Goal: Transaction & Acquisition: Book appointment/travel/reservation

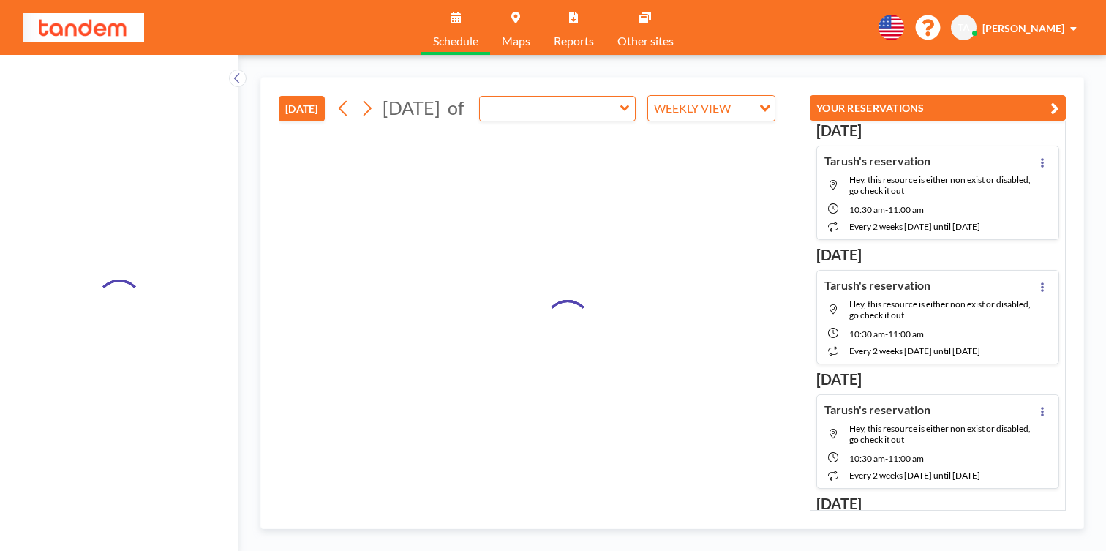
type input "Ona (7) (3rd Fl)"
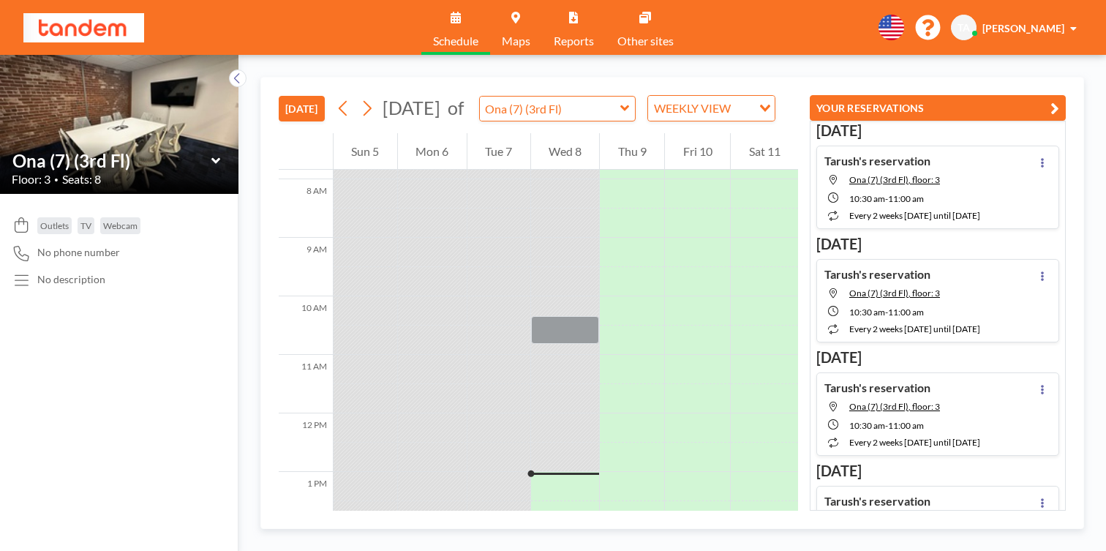
scroll to position [544, 0]
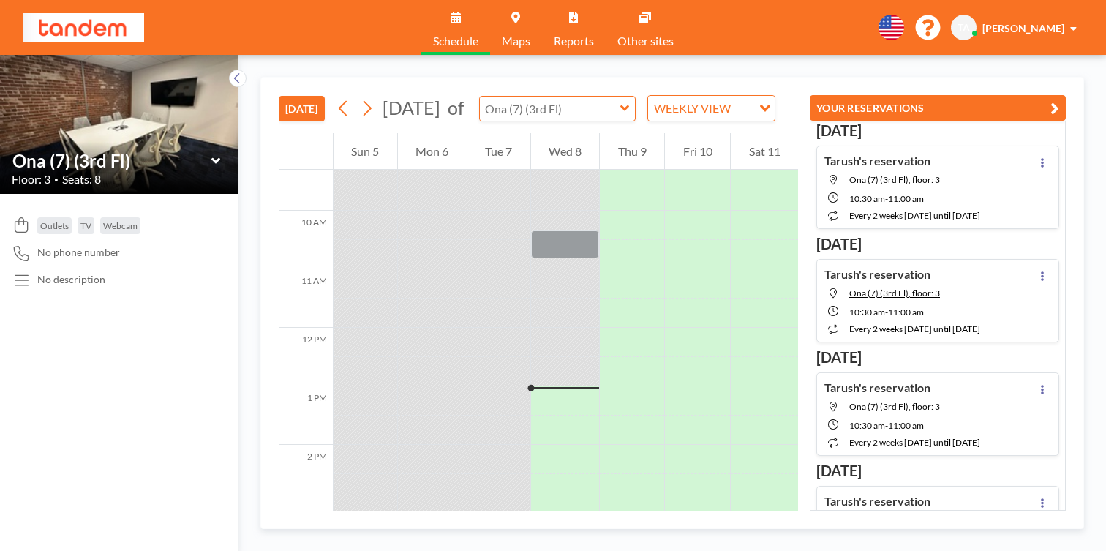
click at [480, 97] on input "text" at bounding box center [550, 109] width 140 height 24
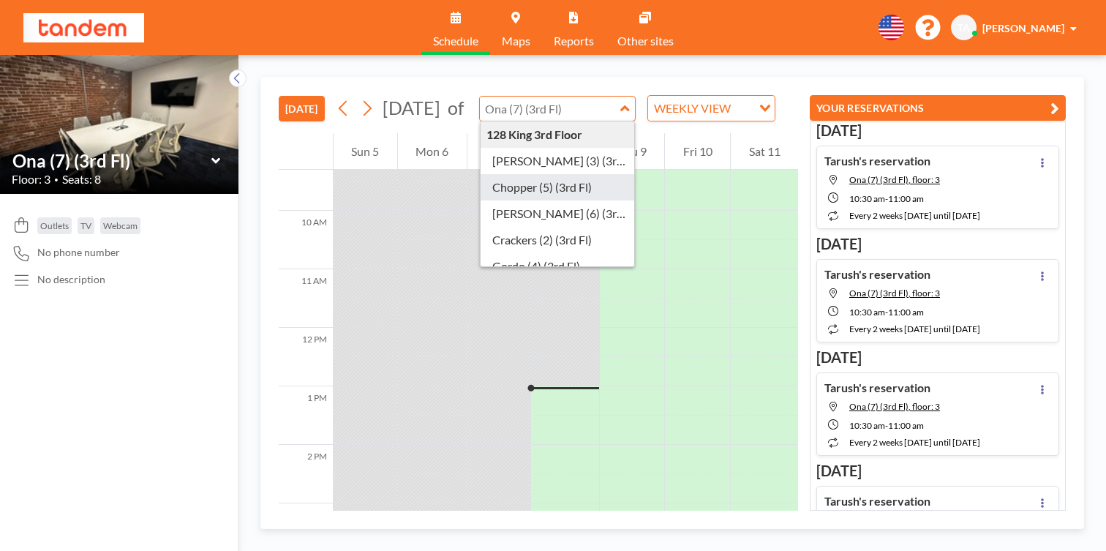
scroll to position [28, 0]
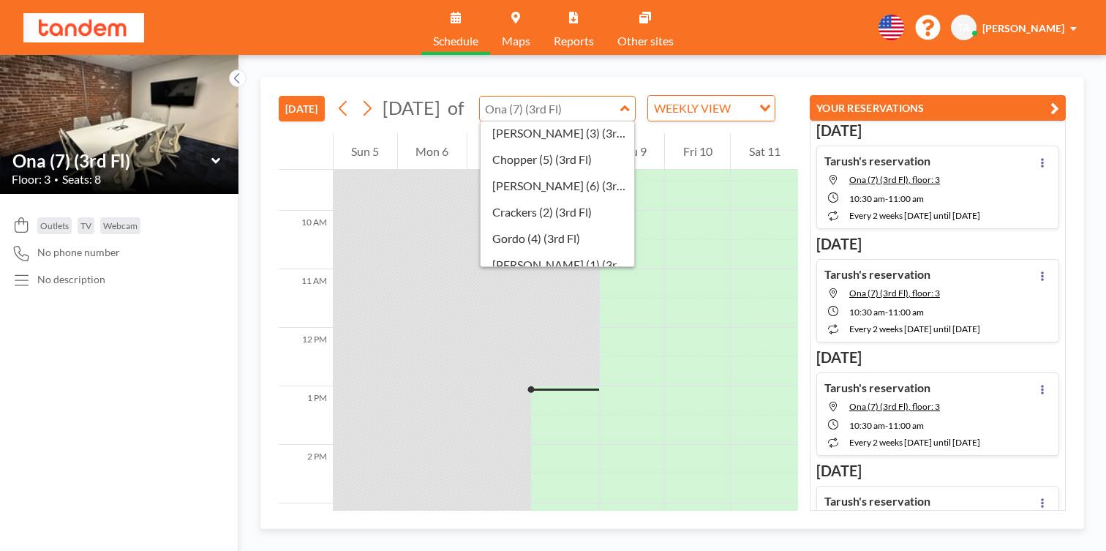
type input "Ona (7) (3rd Fl)"
click at [233, 71] on icon at bounding box center [238, 78] width 10 height 15
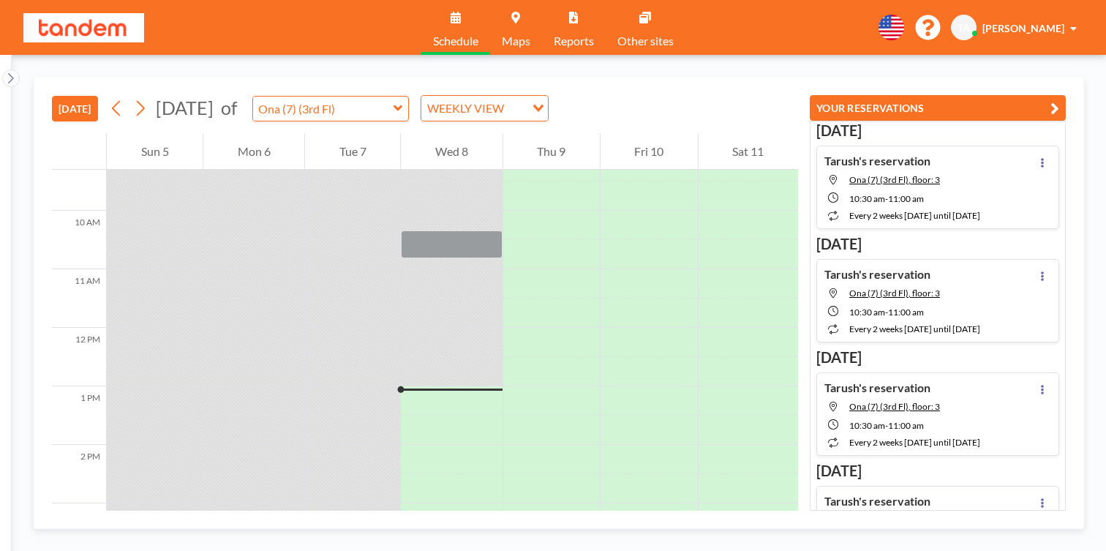
click at [529, 16] on link "Maps" at bounding box center [516, 27] width 52 height 55
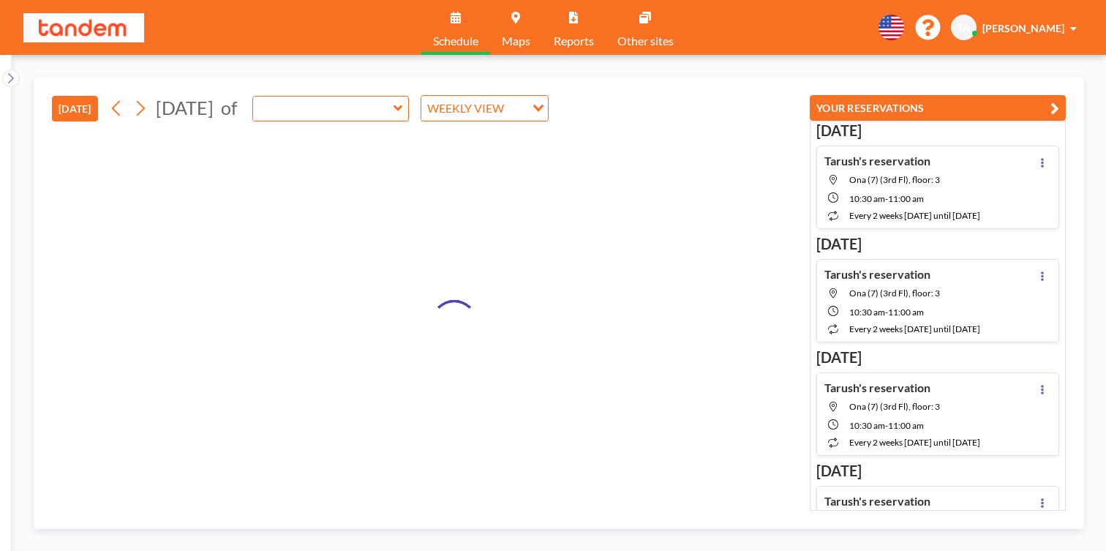
type input "Ona (7) (3rd Fl)"
click at [356, 97] on input "text" at bounding box center [323, 109] width 140 height 24
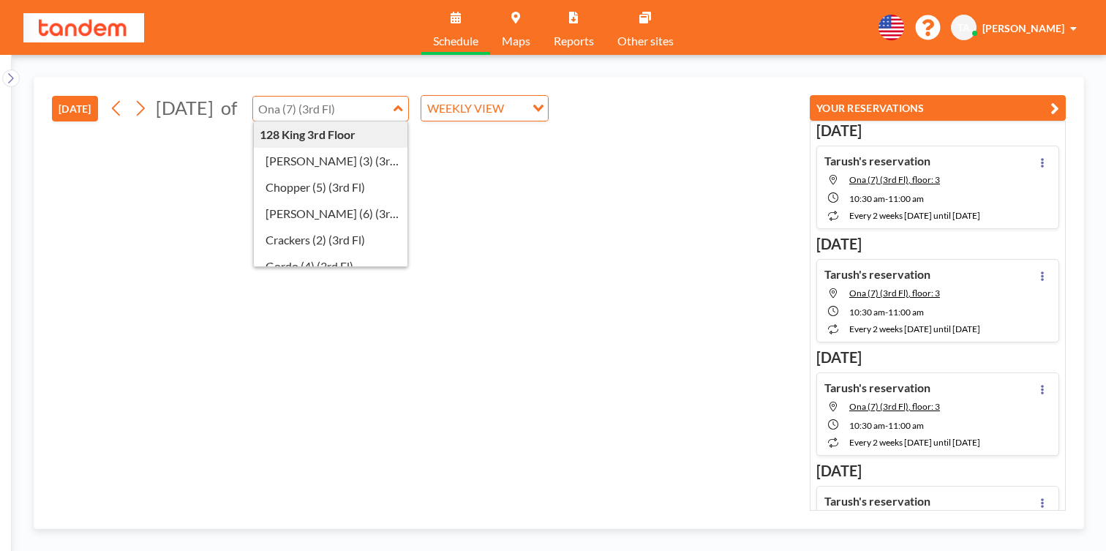
type input "Ona (7) (3rd Fl)"
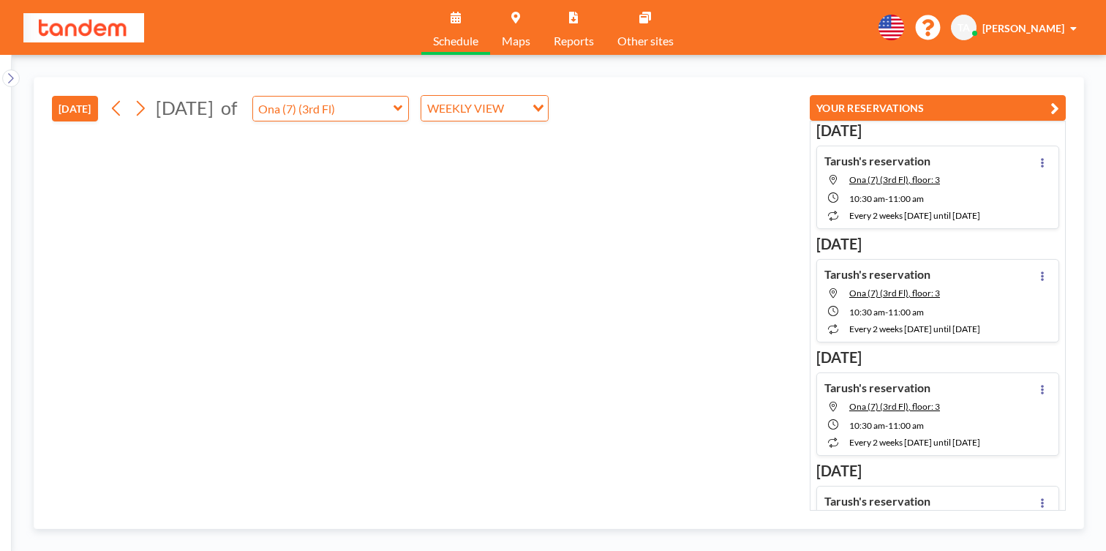
click at [533, 105] on icon "Search for option" at bounding box center [538, 108] width 10 height 7
click at [447, 96] on div "WEEKLY VIEW" at bounding box center [473, 107] width 104 height 22
click at [441, 110] on li "DAILY VIEW" at bounding box center [439, 113] width 116 height 21
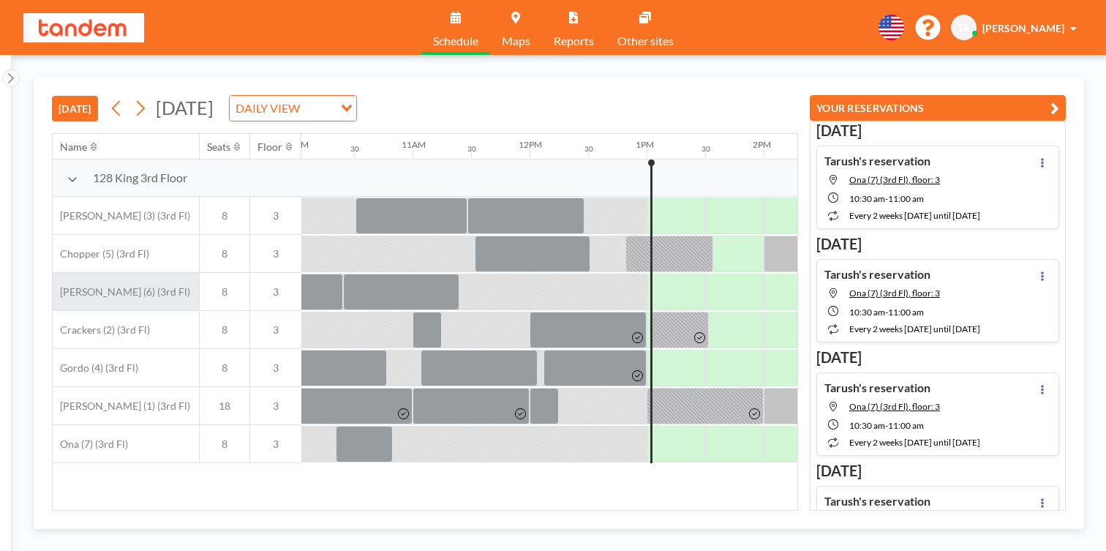
scroll to position [0, 1189]
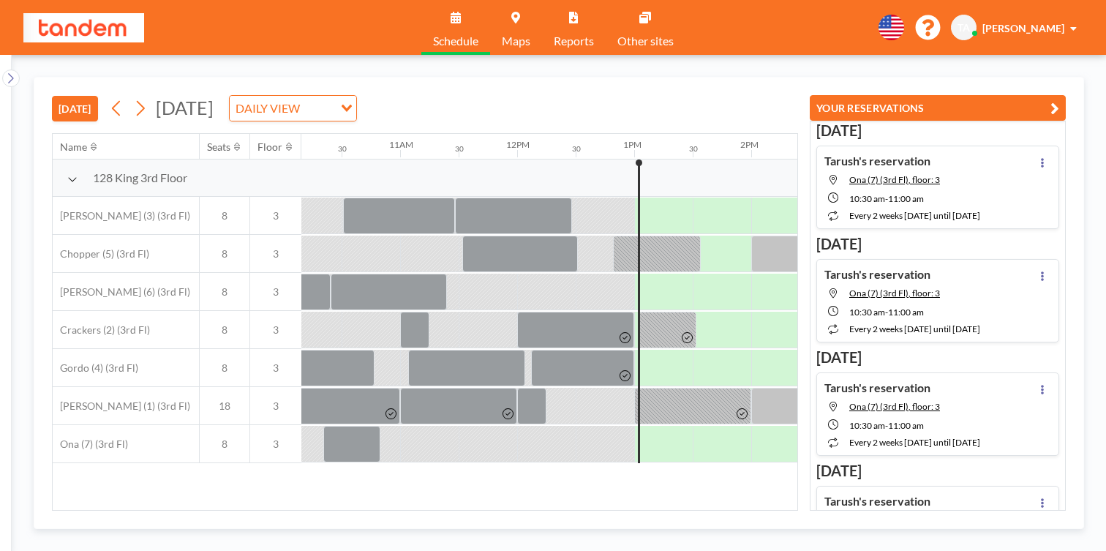
click at [524, 35] on span "Maps" at bounding box center [516, 41] width 29 height 12
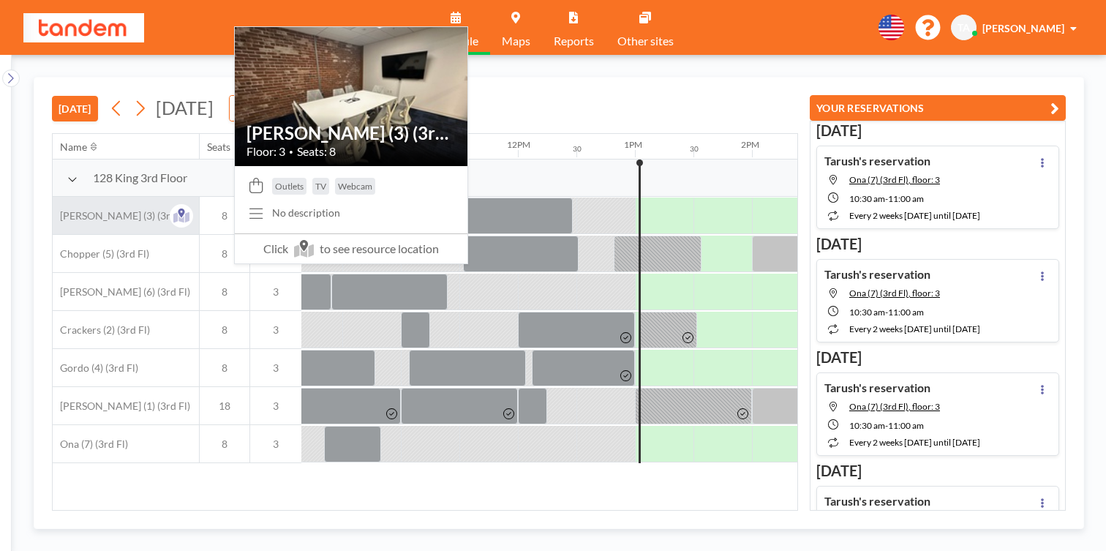
scroll to position [0, 1189]
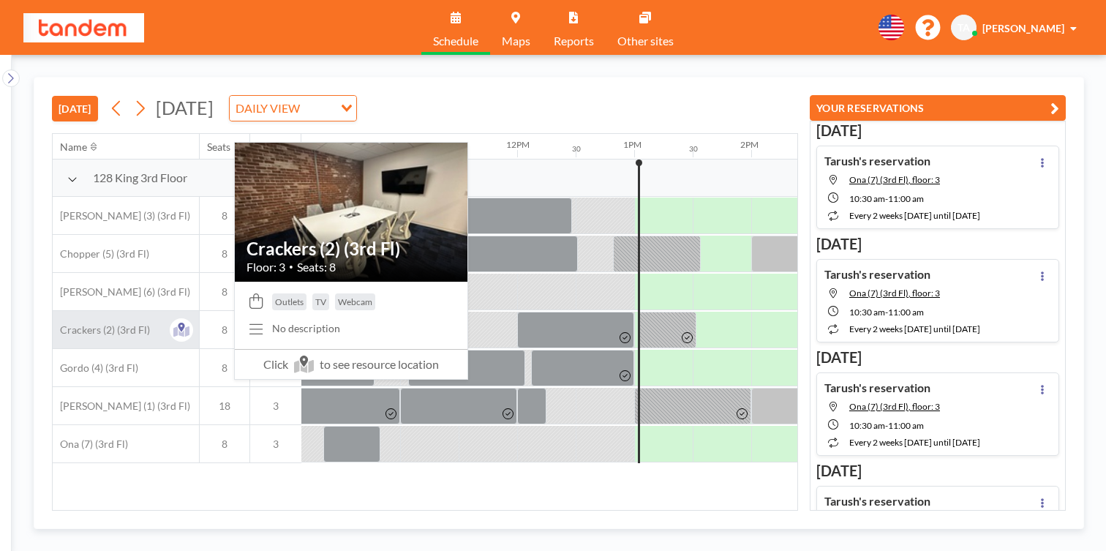
click at [98, 323] on span "Crackers (2) (3rd Fl)" at bounding box center [101, 329] width 97 height 13
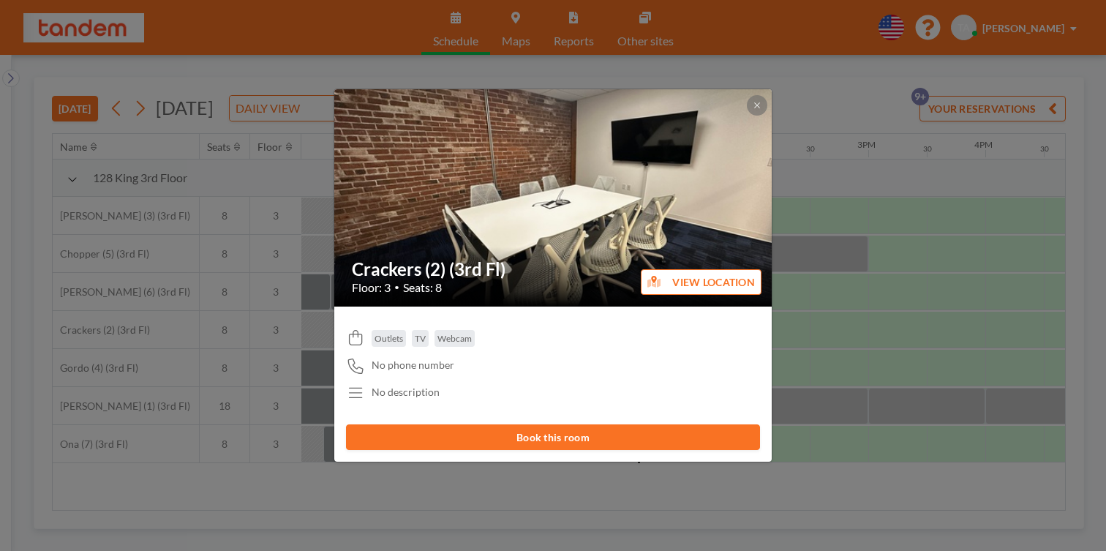
click at [727, 132] on div "Crackers (2) (3rd Fl) Floor: 3 • Seats: 8 VIEW LOCATION" at bounding box center [553, 197] width 439 height 217
click at [753, 110] on icon at bounding box center [757, 105] width 9 height 9
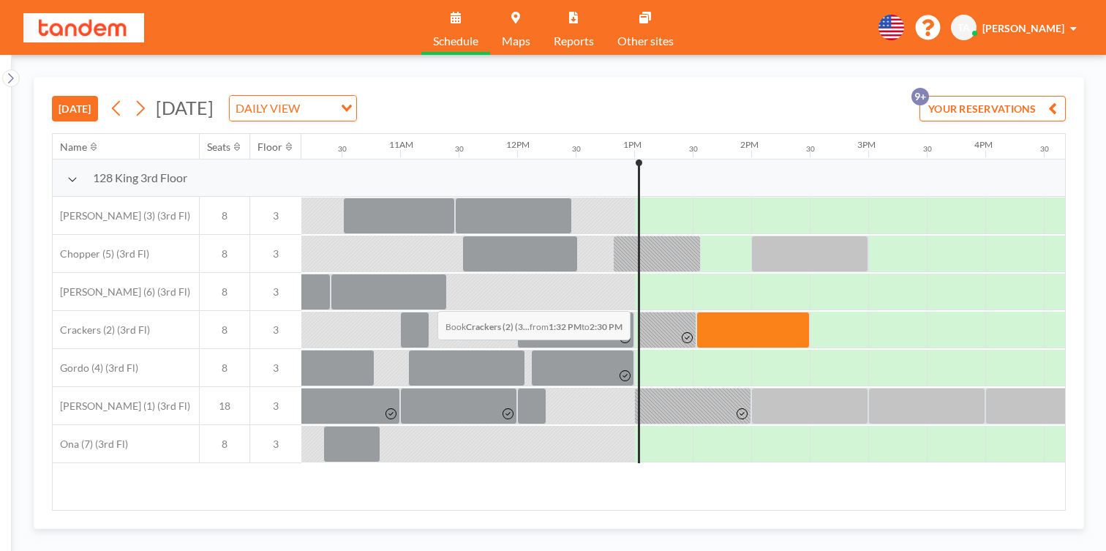
drag, startPoint x: 354, startPoint y: 277, endPoint x: 433, endPoint y: 277, distance: 79.0
click at [697, 312] on div at bounding box center [753, 330] width 113 height 37
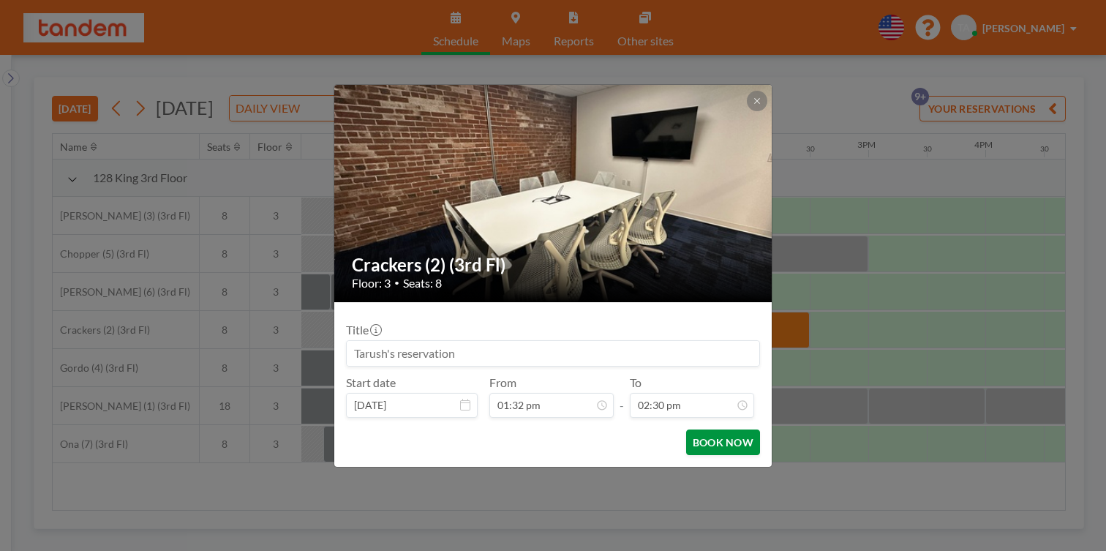
click at [699, 429] on button "BOOK NOW" at bounding box center [723, 442] width 74 height 26
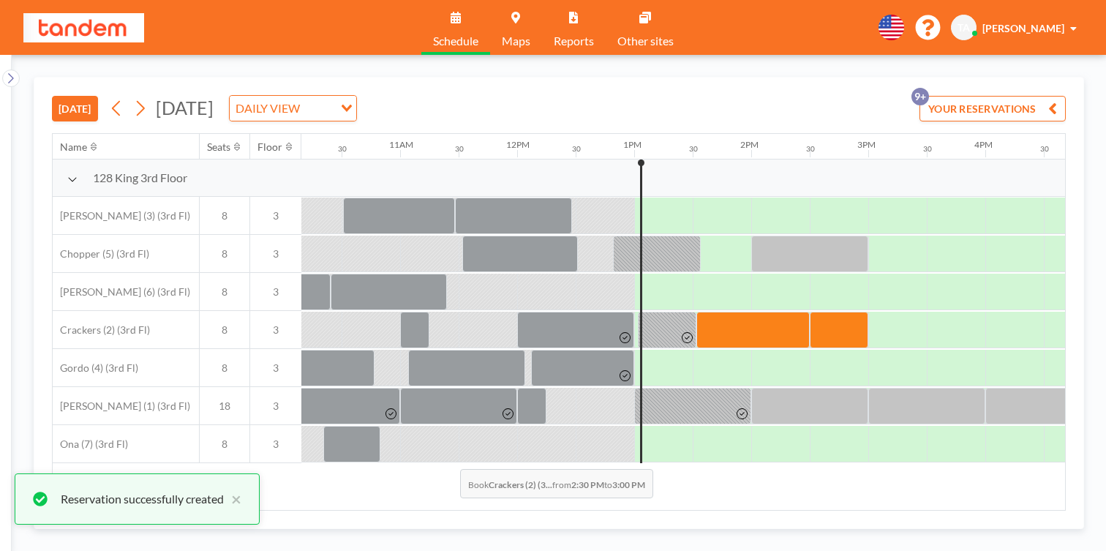
drag, startPoint x: 453, startPoint y: 262, endPoint x: 439, endPoint y: 443, distance: 181.3
click at [439, 443] on div "Name Seats Floor 12AM 30 1AM 30 2AM 30 3AM 30 4AM 30 5AM 30 6AM 30 7AM 30 8AM 3…" at bounding box center [559, 322] width 1013 height 376
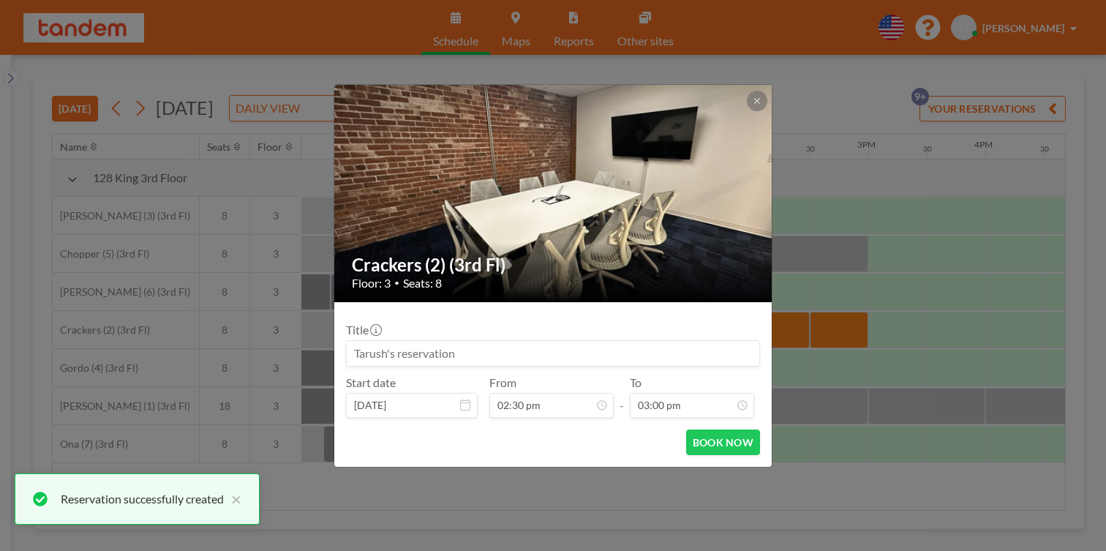
click at [434, 452] on div "Crackers (2) (3rd Fl) Floor: 3 • Seats: 8 Title Start date [DATE] From 02:30 pm…" at bounding box center [553, 275] width 1106 height 551
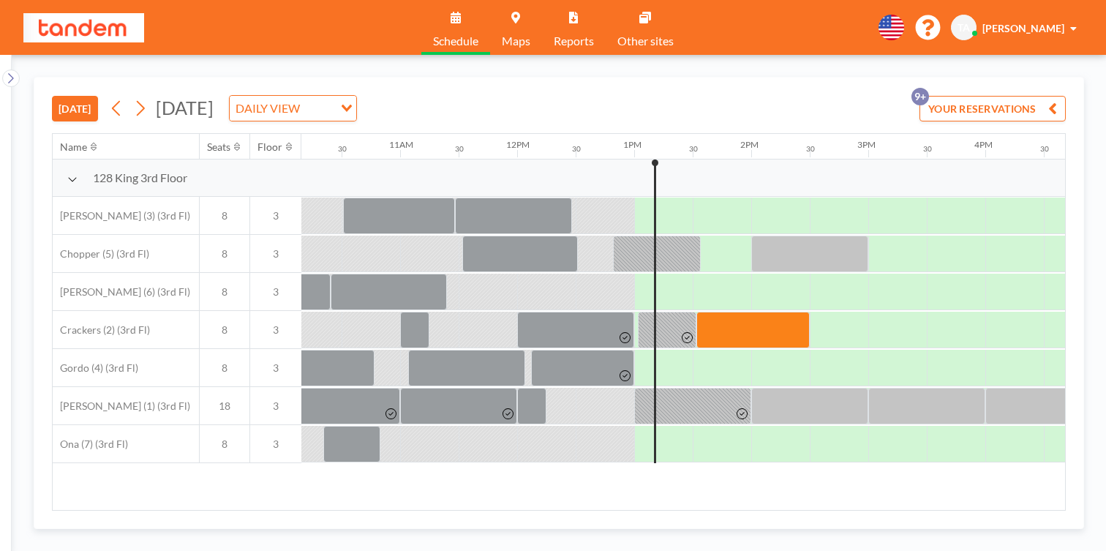
click at [330, 453] on div "Name Seats Floor 12AM 30 1AM 30 2AM 30 3AM 30 4AM 30 5AM 30 6AM 30 7AM 30 8AM 3…" at bounding box center [559, 322] width 1013 height 376
